Goal: Task Accomplishment & Management: Use online tool/utility

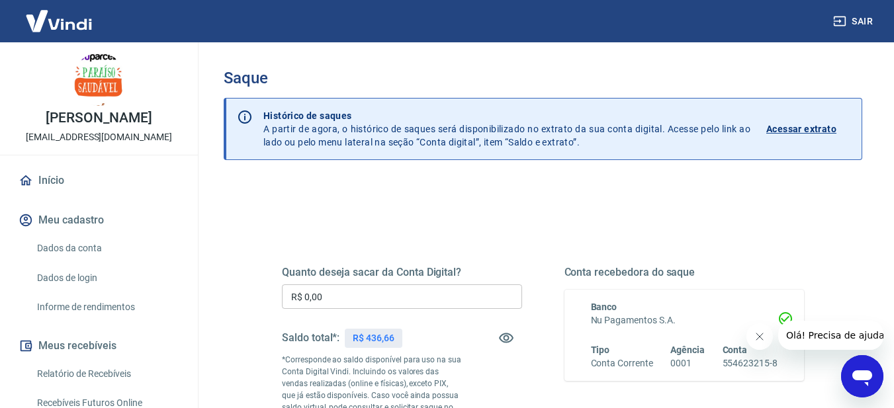
click at [422, 294] on input "R$ 0,00" at bounding box center [402, 297] width 240 height 24
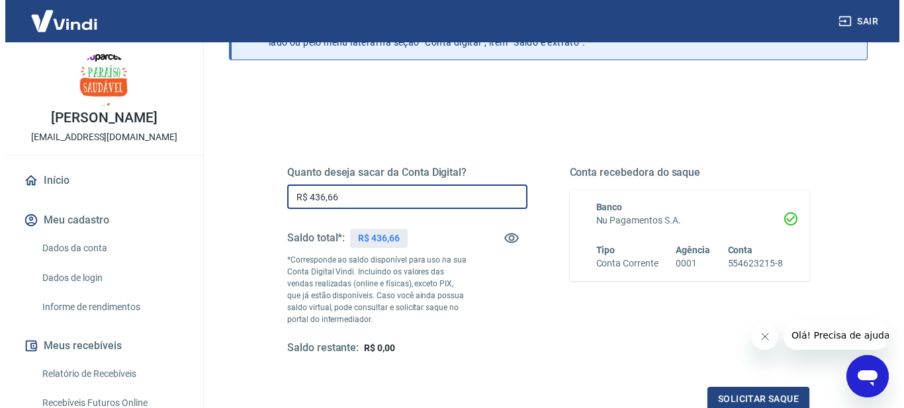
scroll to position [132, 0]
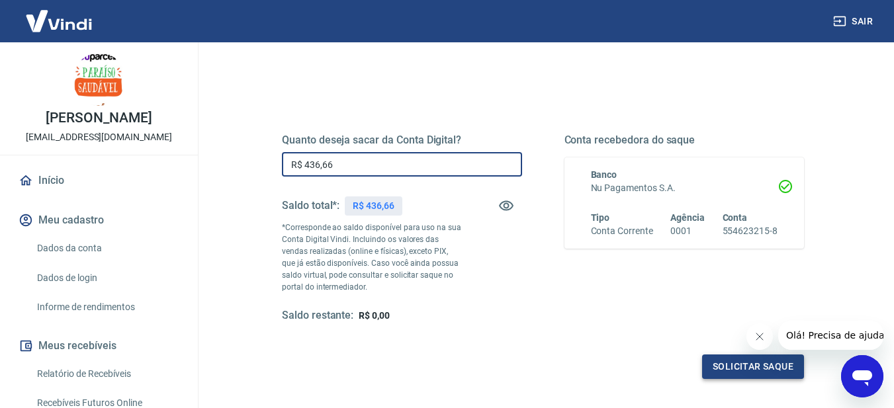
type input "R$ 436,66"
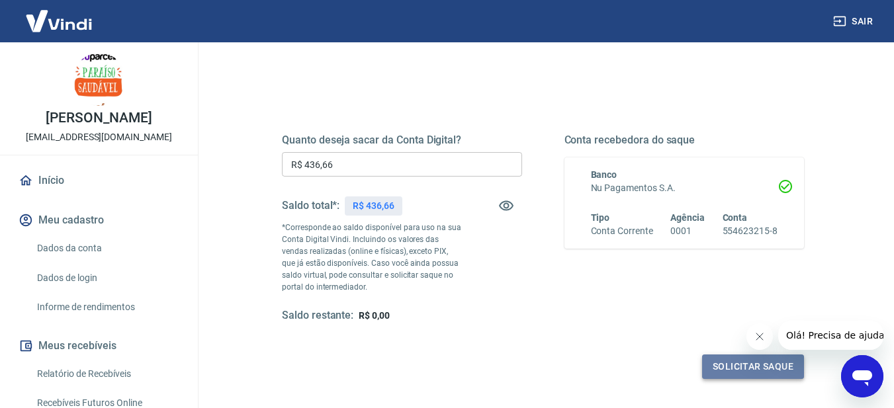
click at [716, 365] on button "Solicitar saque" at bounding box center [753, 367] width 102 height 24
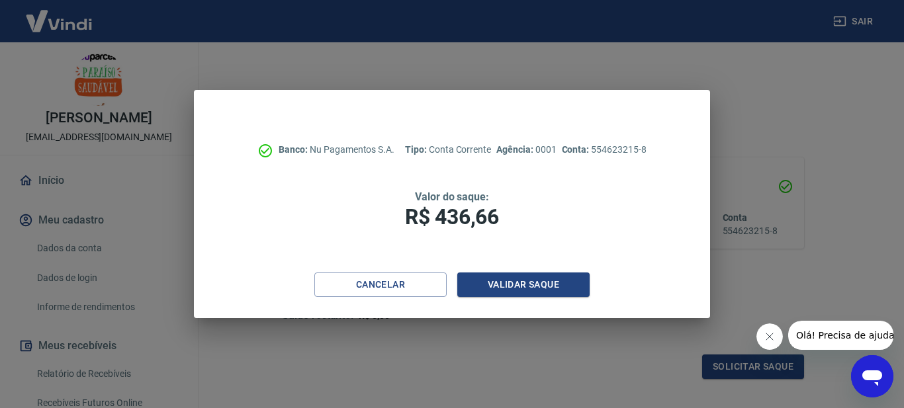
drag, startPoint x: 547, startPoint y: 257, endPoint x: 543, endPoint y: 272, distance: 15.3
click at [545, 259] on div "Banco: Nu Pagamentos S.A. Tipo: Conta Corrente Agência: 0001 Conta: 554623215-8…" at bounding box center [452, 181] width 516 height 183
click at [549, 282] on button "Validar saque" at bounding box center [523, 285] width 132 height 24
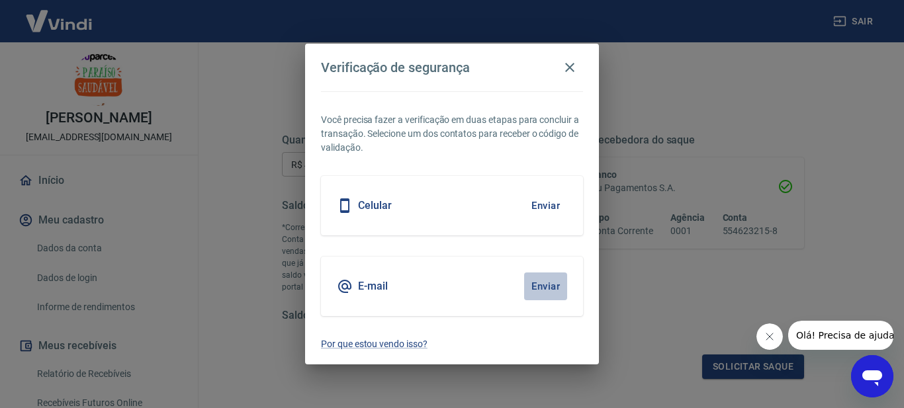
click at [541, 285] on button "Enviar" at bounding box center [545, 287] width 43 height 28
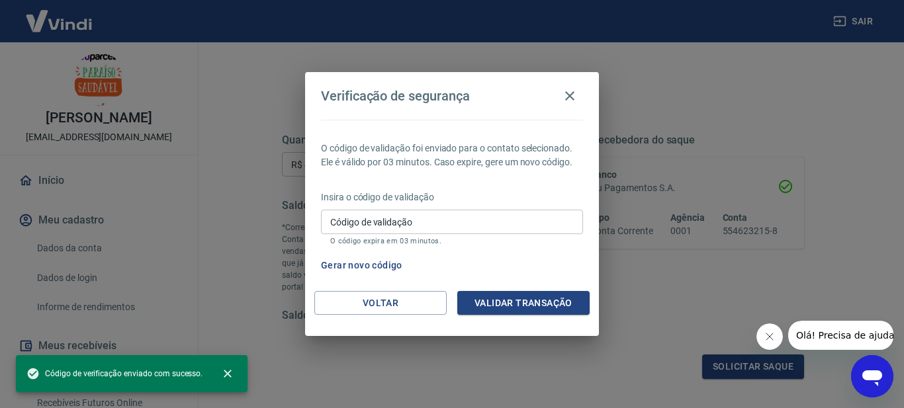
click at [471, 220] on input "Código de validação" at bounding box center [452, 222] width 262 height 24
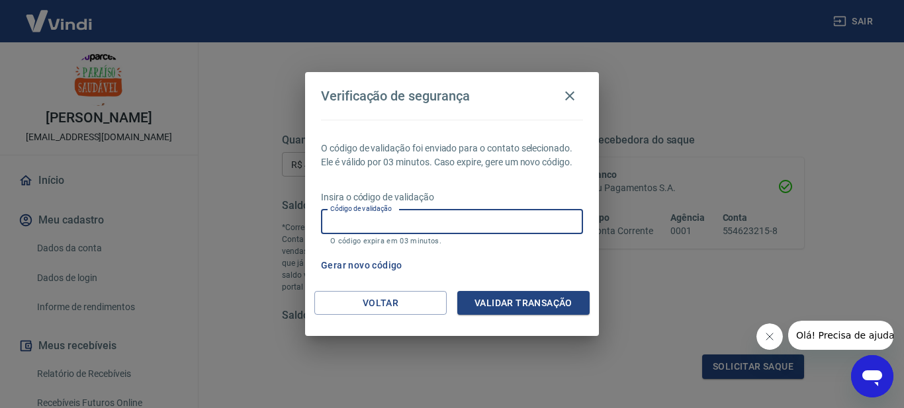
paste input "123378"
type input "123378"
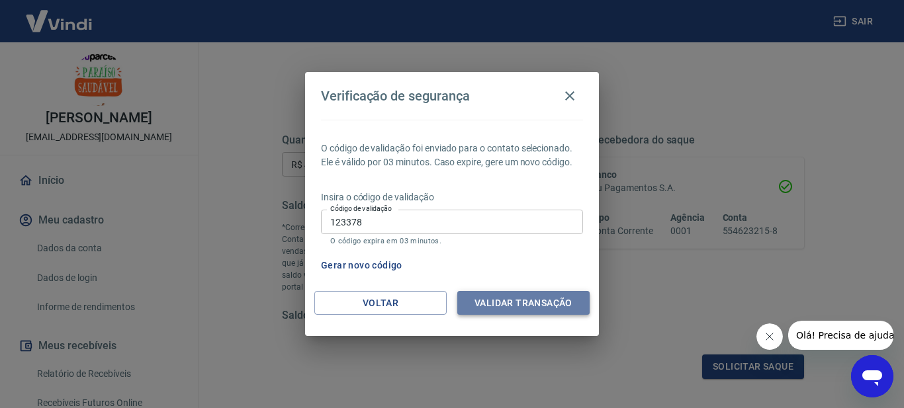
click at [528, 300] on button "Validar transação" at bounding box center [523, 303] width 132 height 24
